Goal: Use online tool/utility: Utilize a website feature to perform a specific function

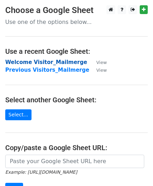
click at [55, 62] on strong "Welcome Visitor_Mailmerge" at bounding box center [46, 62] width 82 height 6
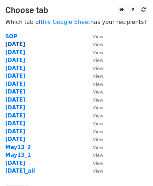
click at [13, 45] on strong "Sep24" at bounding box center [15, 44] width 20 height 6
